Goal: Use online tool/utility: Utilize a website feature to perform a specific function

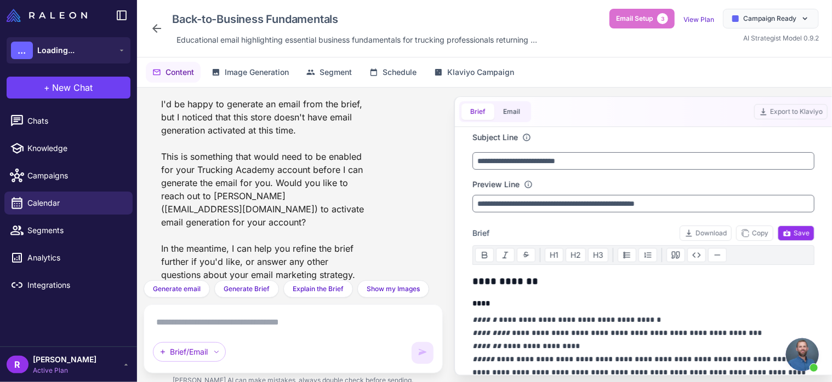
scroll to position [539, 0]
click at [517, 121] on div "Brief Email" at bounding box center [495, 111] width 72 height 21
click at [506, 108] on button "Email" at bounding box center [511, 112] width 35 height 16
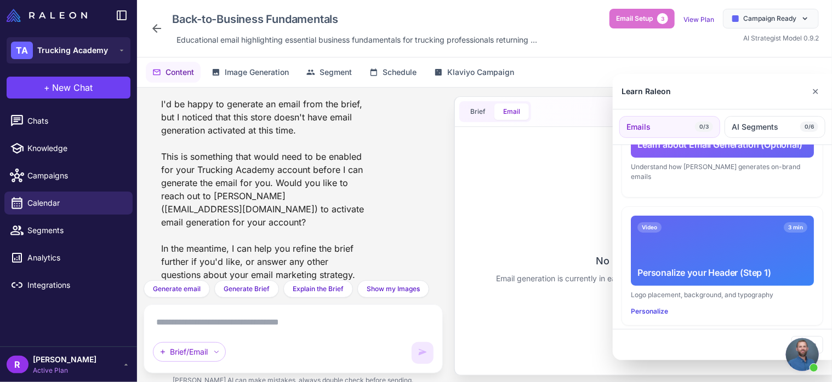
scroll to position [164, 0]
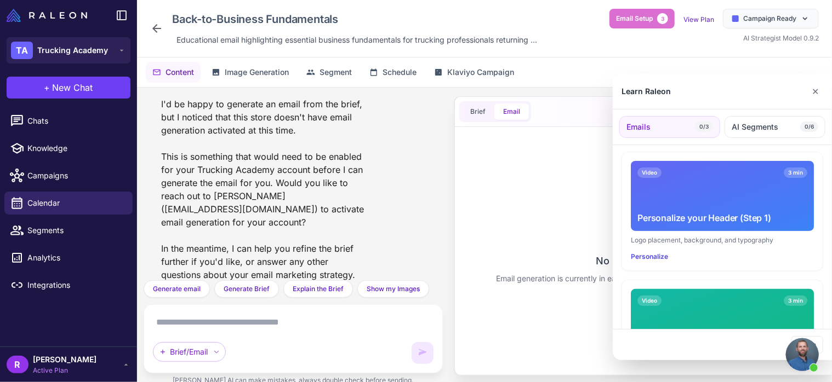
click at [233, 339] on div at bounding box center [416, 191] width 832 height 382
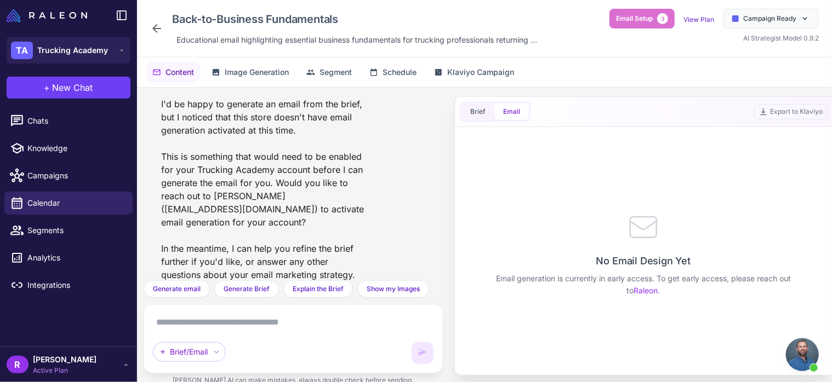
click at [235, 329] on textarea at bounding box center [293, 323] width 281 height 18
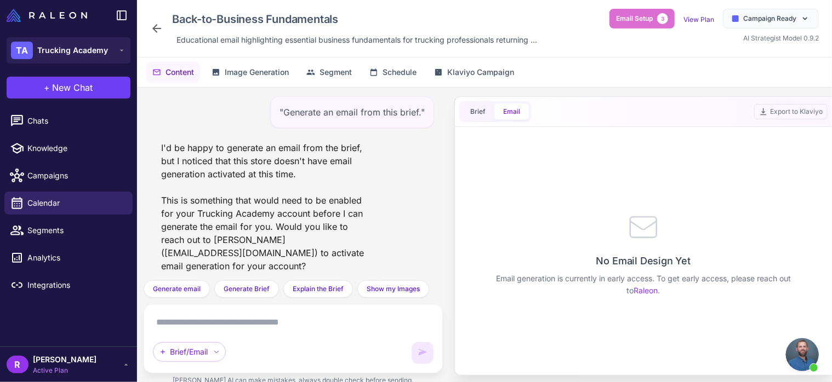
scroll to position [44, 0]
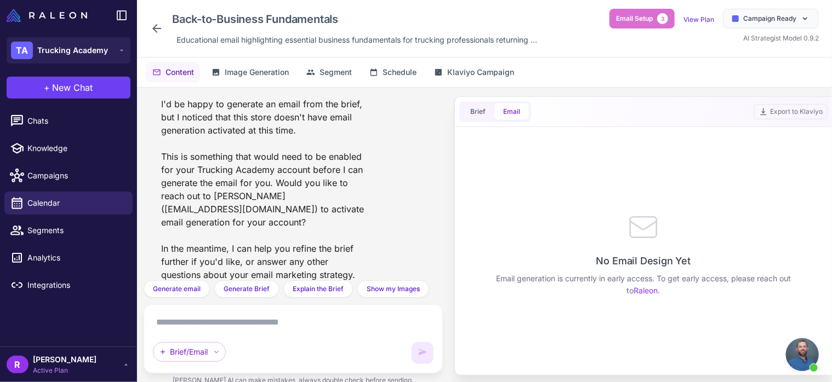
click at [243, 323] on textarea at bounding box center [293, 323] width 281 height 18
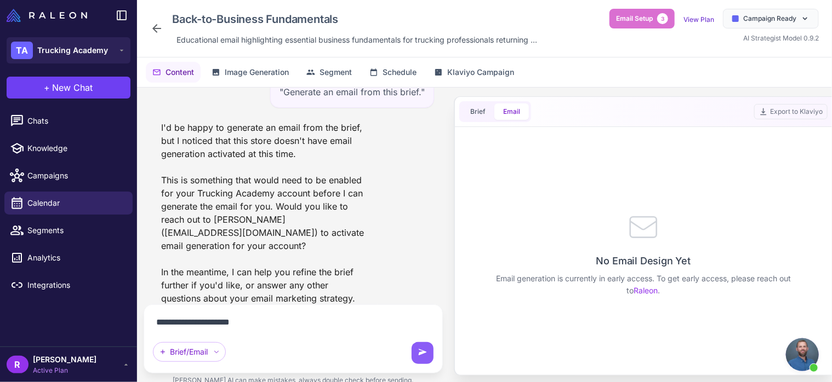
type textarea "**********"
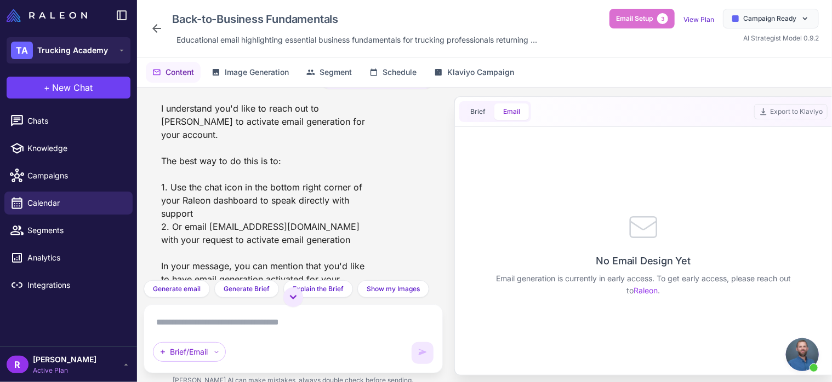
scroll to position [227, 0]
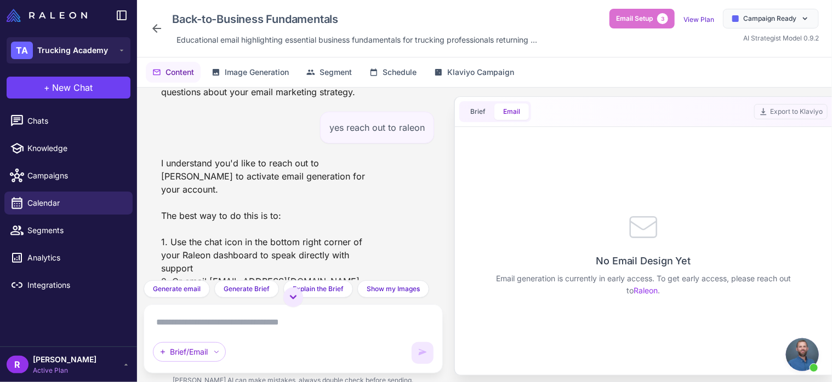
click at [807, 353] on span "Open chat" at bounding box center [802, 355] width 33 height 33
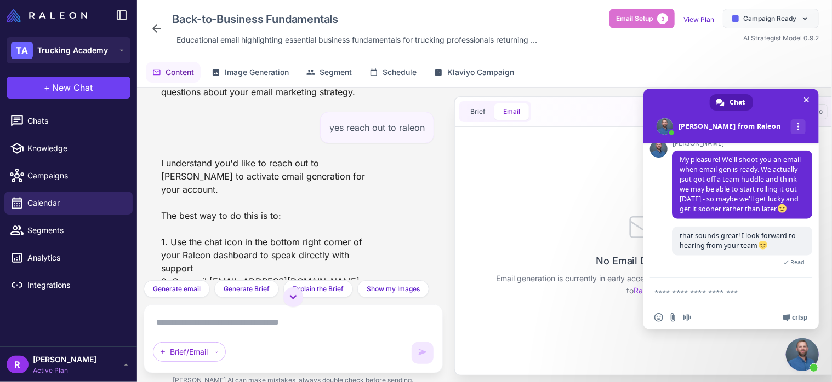
scroll to position [432, 0]
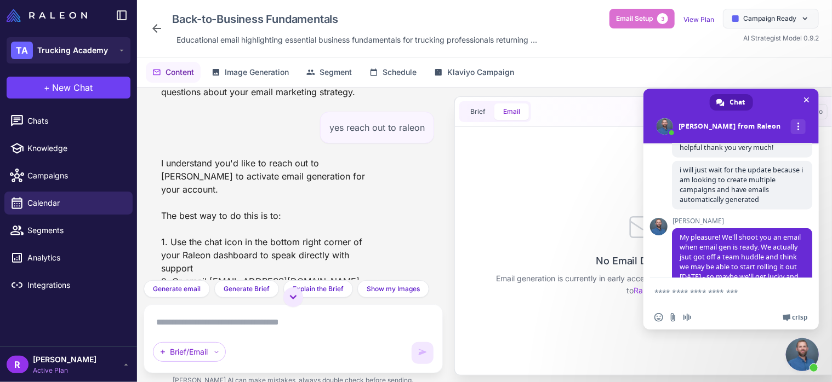
click at [717, 291] on textarea "Compose your message..." at bounding box center [720, 291] width 132 height 27
type textarea "**********"
type textarea "*"
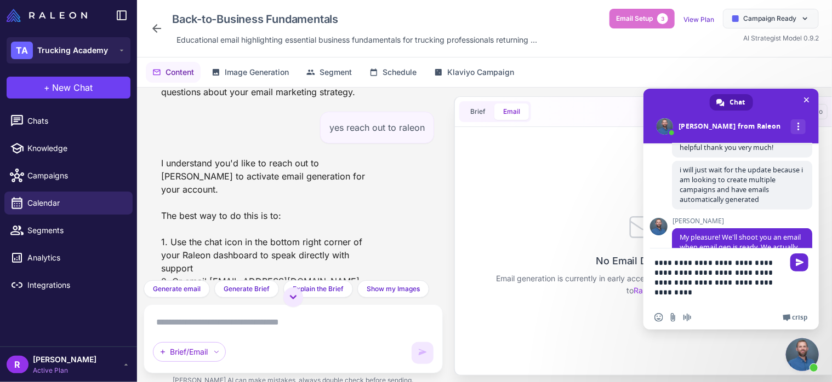
type textarea "**********"
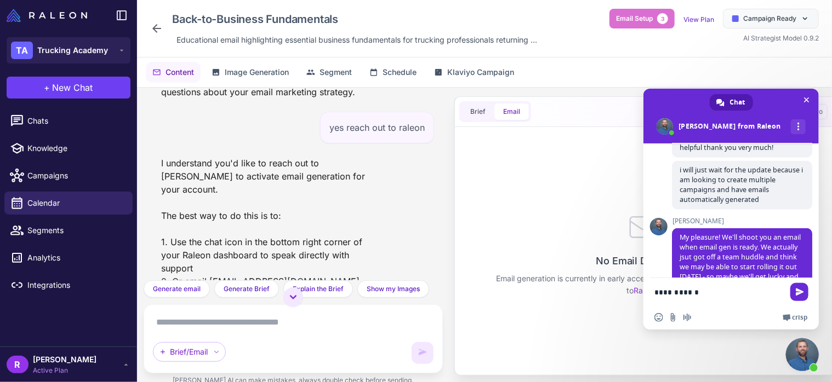
type textarea "**********"
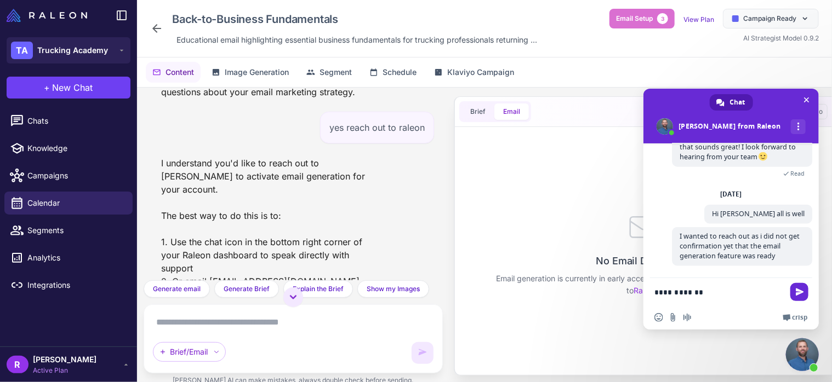
drag, startPoint x: 723, startPoint y: 302, endPoint x: 640, endPoint y: 305, distance: 83.3
click at [640, 0] on body "TA Trucking Academy + New Chat Chats Knowledge Campaigns Calendar Segments Anal…" at bounding box center [416, 0] width 832 height 0
click at [573, 278] on p "Email generation is currently in early access. To get early access, please reac…" at bounding box center [643, 285] width 307 height 24
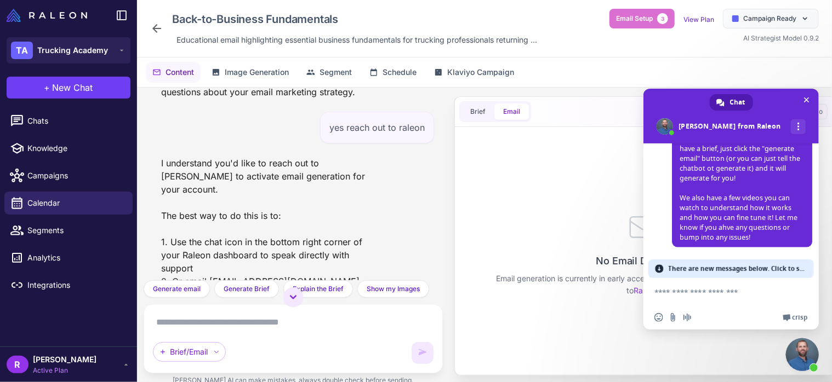
scroll to position [947, 0]
click at [719, 267] on span "There are new messages below. Click to see." at bounding box center [737, 269] width 139 height 19
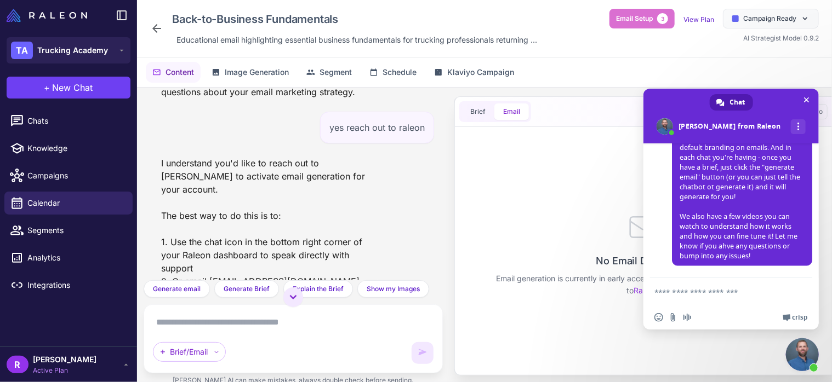
scroll to position [929, 0]
click at [718, 288] on textarea "Compose your message..." at bounding box center [720, 291] width 132 height 27
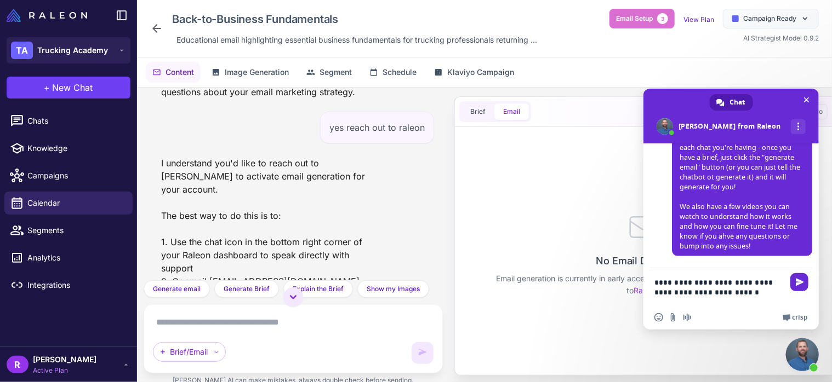
type textarea "**********"
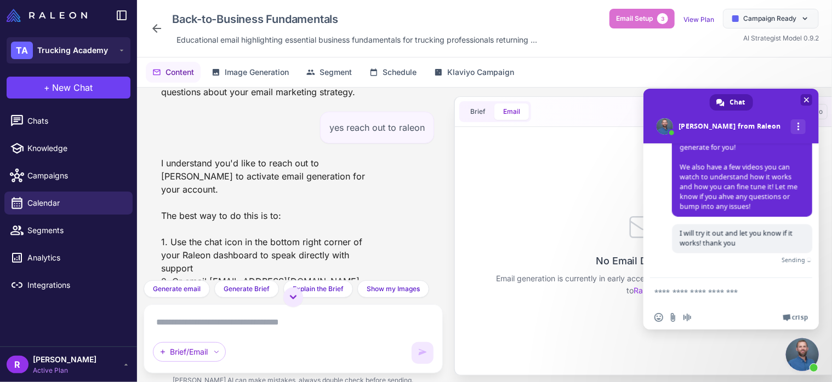
scroll to position [967, 0]
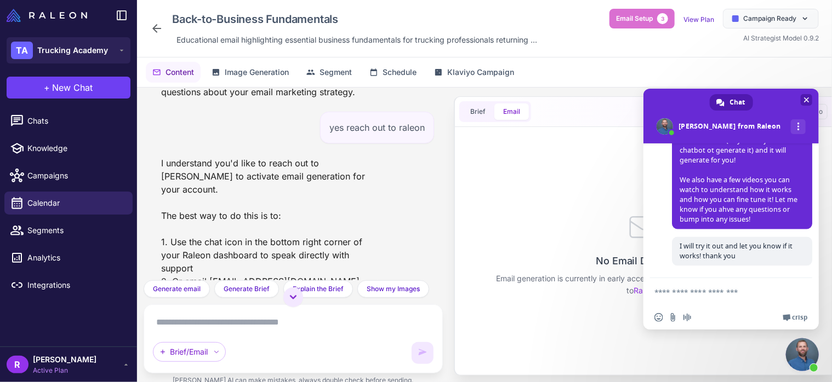
click at [799, 104] on span at bounding box center [730, 116] width 175 height 55
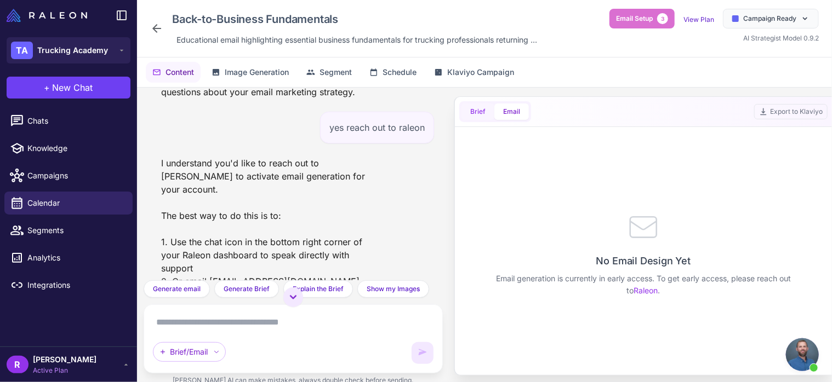
click at [474, 110] on button "Brief" at bounding box center [477, 112] width 33 height 16
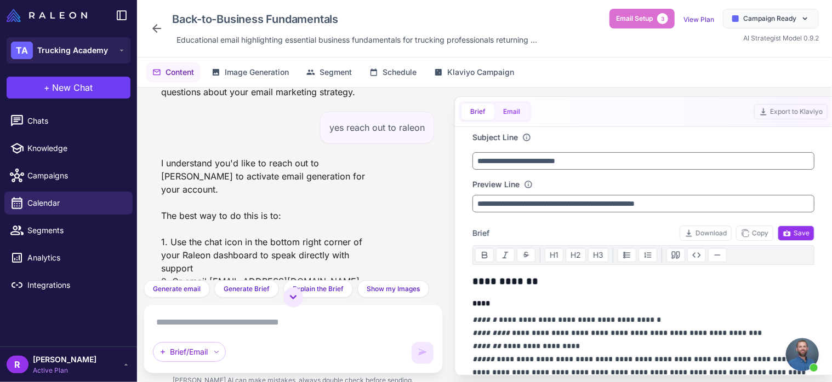
click at [514, 107] on button "Email" at bounding box center [511, 112] width 35 height 16
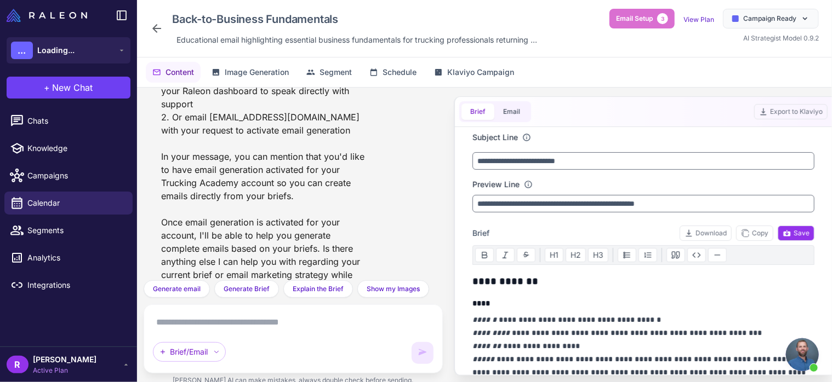
scroll to position [967, 0]
click at [518, 112] on button "Email" at bounding box center [511, 112] width 35 height 16
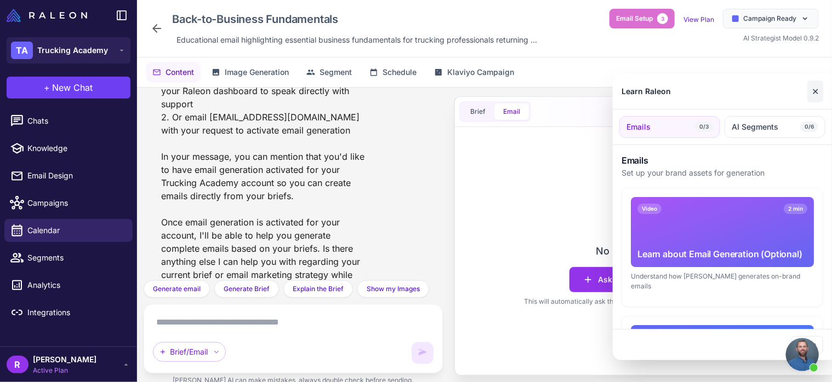
click at [813, 98] on button "✕" at bounding box center [815, 92] width 16 height 22
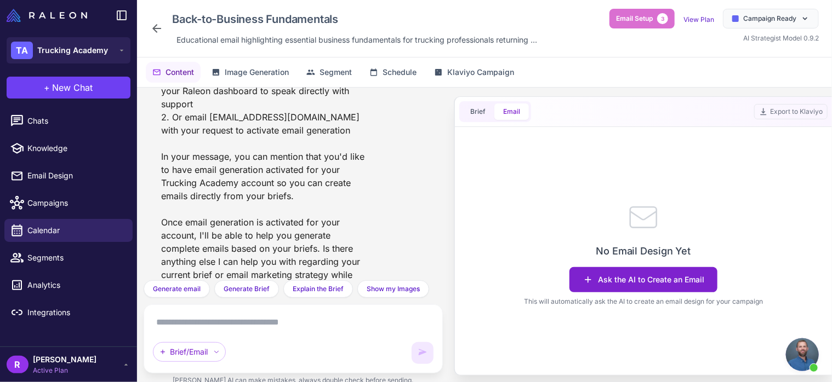
click at [638, 272] on button "Ask the AI to Create an Email" at bounding box center [643, 279] width 148 height 25
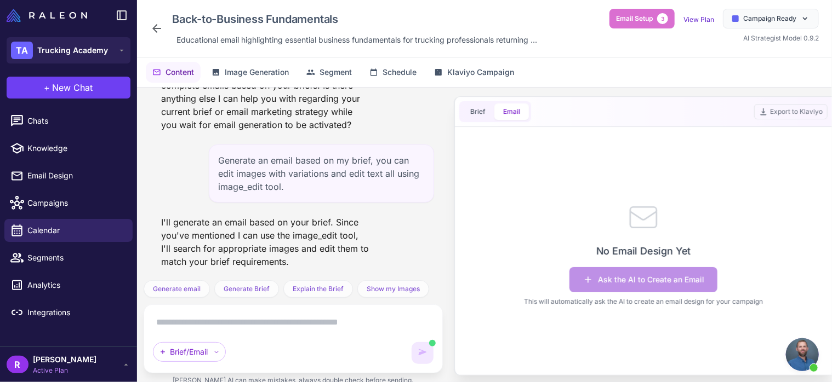
scroll to position [568, 0]
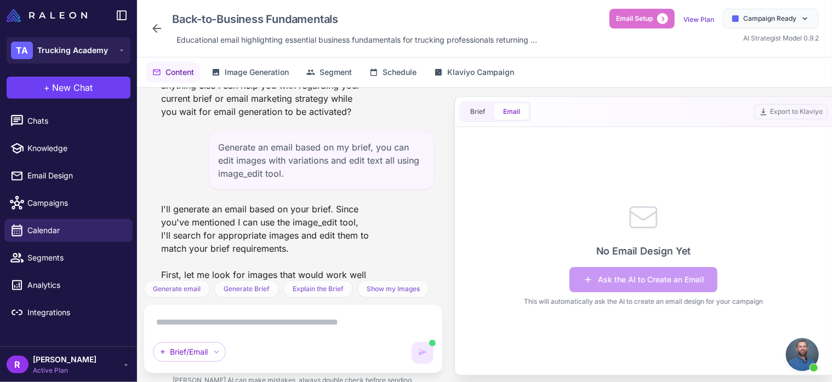
click at [800, 346] on span "Open chat" at bounding box center [802, 355] width 33 height 33
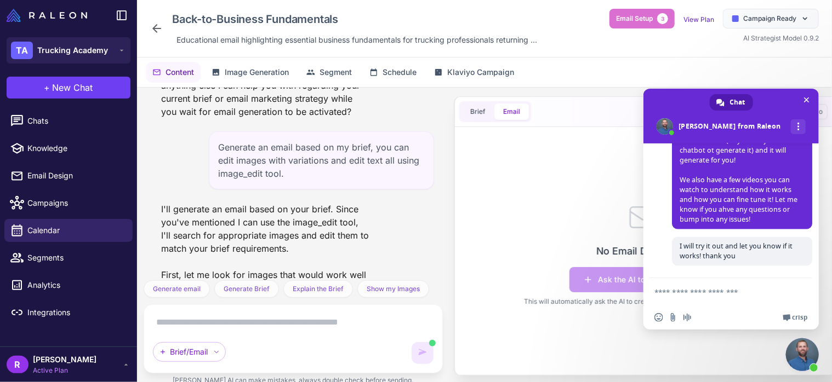
click at [732, 294] on textarea "Compose your message..." at bounding box center [720, 291] width 132 height 27
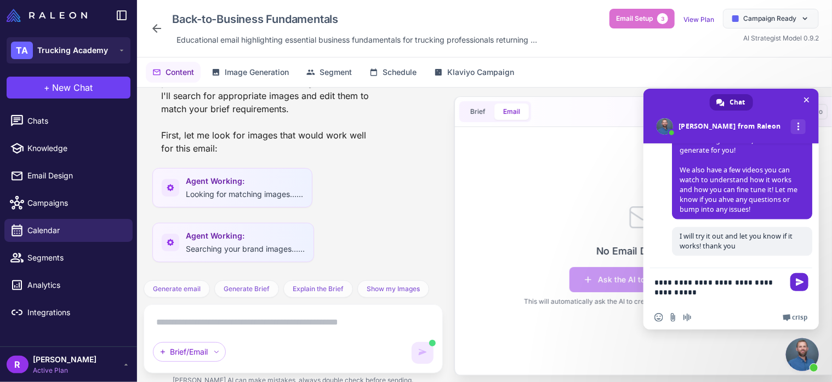
scroll to position [762, 0]
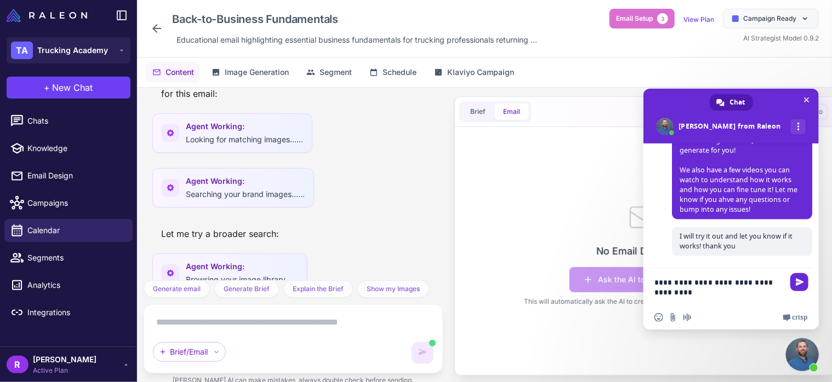
type textarea "**********"
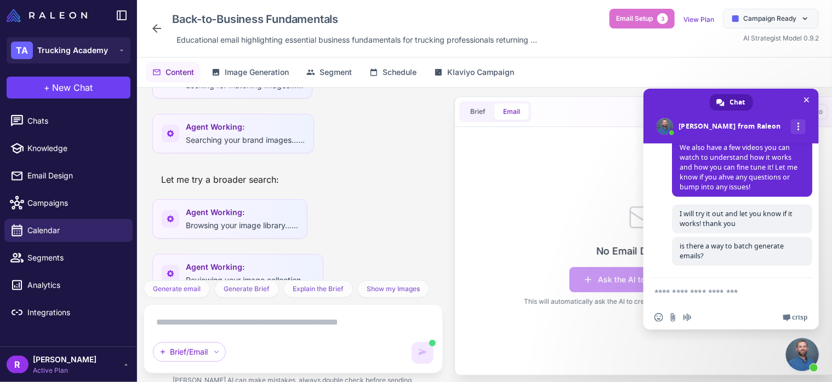
scroll to position [847, 0]
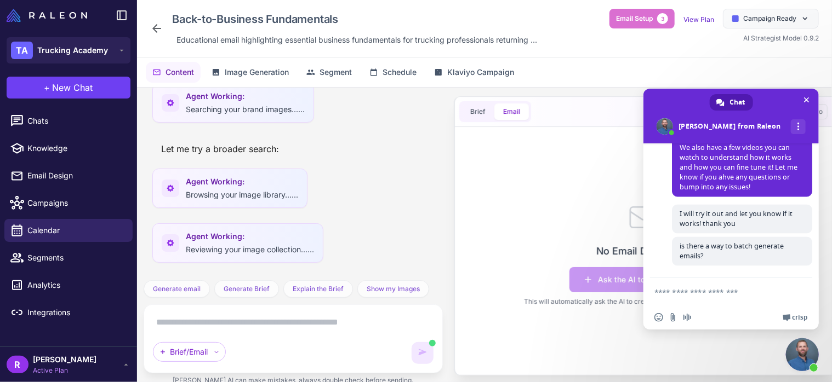
click at [498, 189] on div "No Email Design Yet Ask the AI to Create an Email This will automatically ask t…" at bounding box center [643, 254] width 342 height 244
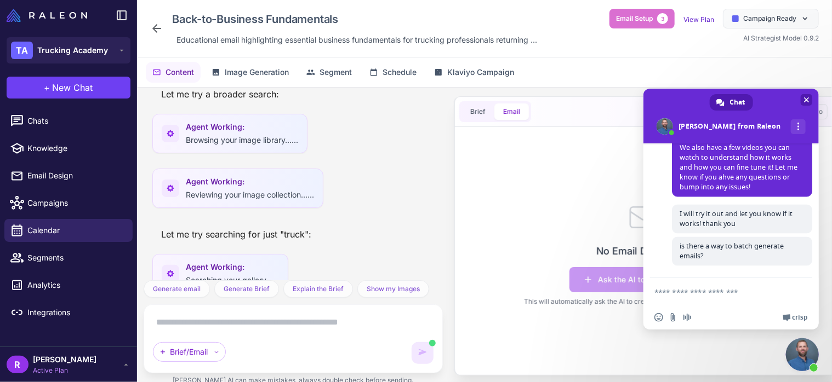
click at [811, 98] on span "Close chat" at bounding box center [807, 100] width 12 height 12
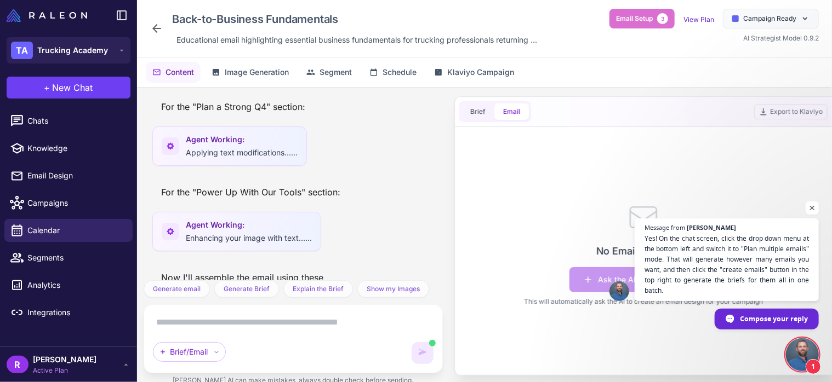
scroll to position [1716, 0]
